Goal: Task Accomplishment & Management: Manage account settings

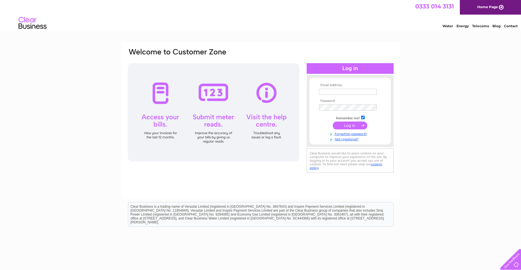
type input "office@eastergrangemuir.co.uk"
click at [353, 125] on input "submit" at bounding box center [350, 125] width 35 height 8
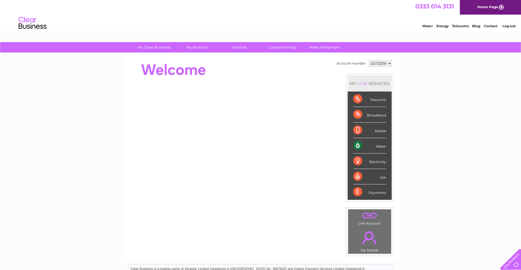
click at [379, 146] on div "Water" at bounding box center [369, 145] width 33 height 15
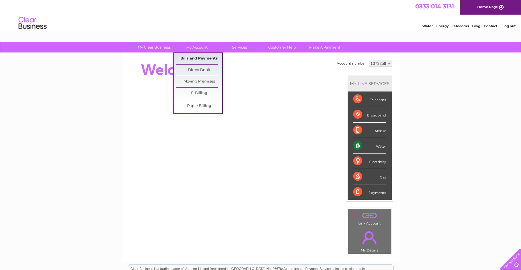
click at [191, 59] on link "Bills and Payments" at bounding box center [199, 58] width 46 height 11
click at [202, 57] on link "Bills and Payments" at bounding box center [199, 58] width 46 height 11
click at [197, 57] on link "Bills and Payments" at bounding box center [199, 58] width 46 height 11
click at [193, 57] on link "Bills and Payments" at bounding box center [199, 58] width 46 height 11
click at [204, 58] on link "Bills and Payments" at bounding box center [199, 58] width 46 height 11
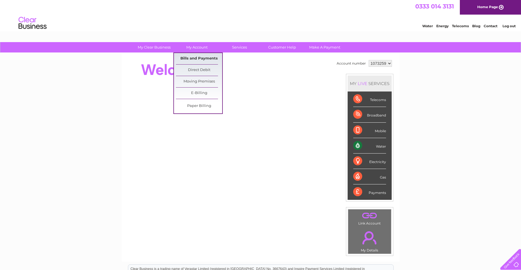
click at [204, 58] on link "Bills and Payments" at bounding box center [199, 58] width 46 height 11
click at [191, 57] on link "Bills and Payments" at bounding box center [199, 58] width 46 height 11
click at [199, 58] on link "Bills and Payments" at bounding box center [199, 58] width 46 height 11
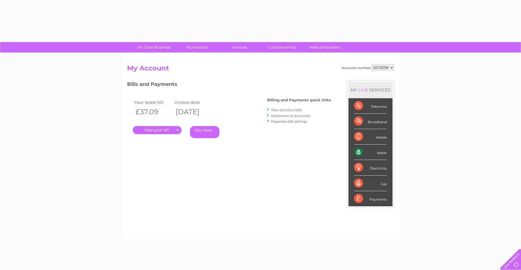
click at [165, 131] on link "." at bounding box center [157, 130] width 49 height 8
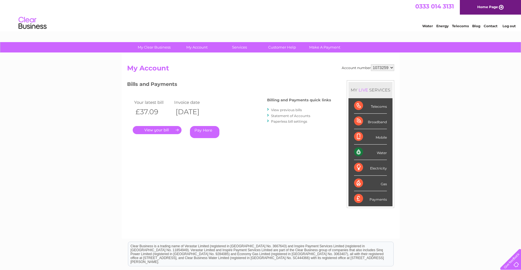
click at [153, 129] on link "." at bounding box center [157, 130] width 49 height 8
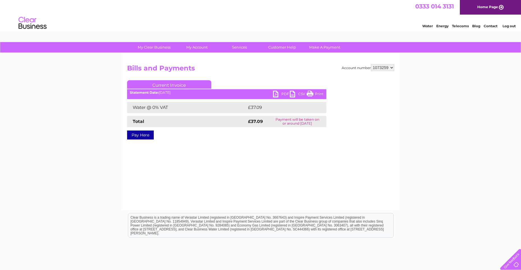
click at [272, 93] on div "Statement Date: [DATE]" at bounding box center [226, 93] width 199 height 4
click at [277, 93] on link "PDF" at bounding box center [281, 95] width 17 height 8
click at [510, 26] on link "Log out" at bounding box center [509, 26] width 13 height 4
